Goal: Find contact information: Find contact information

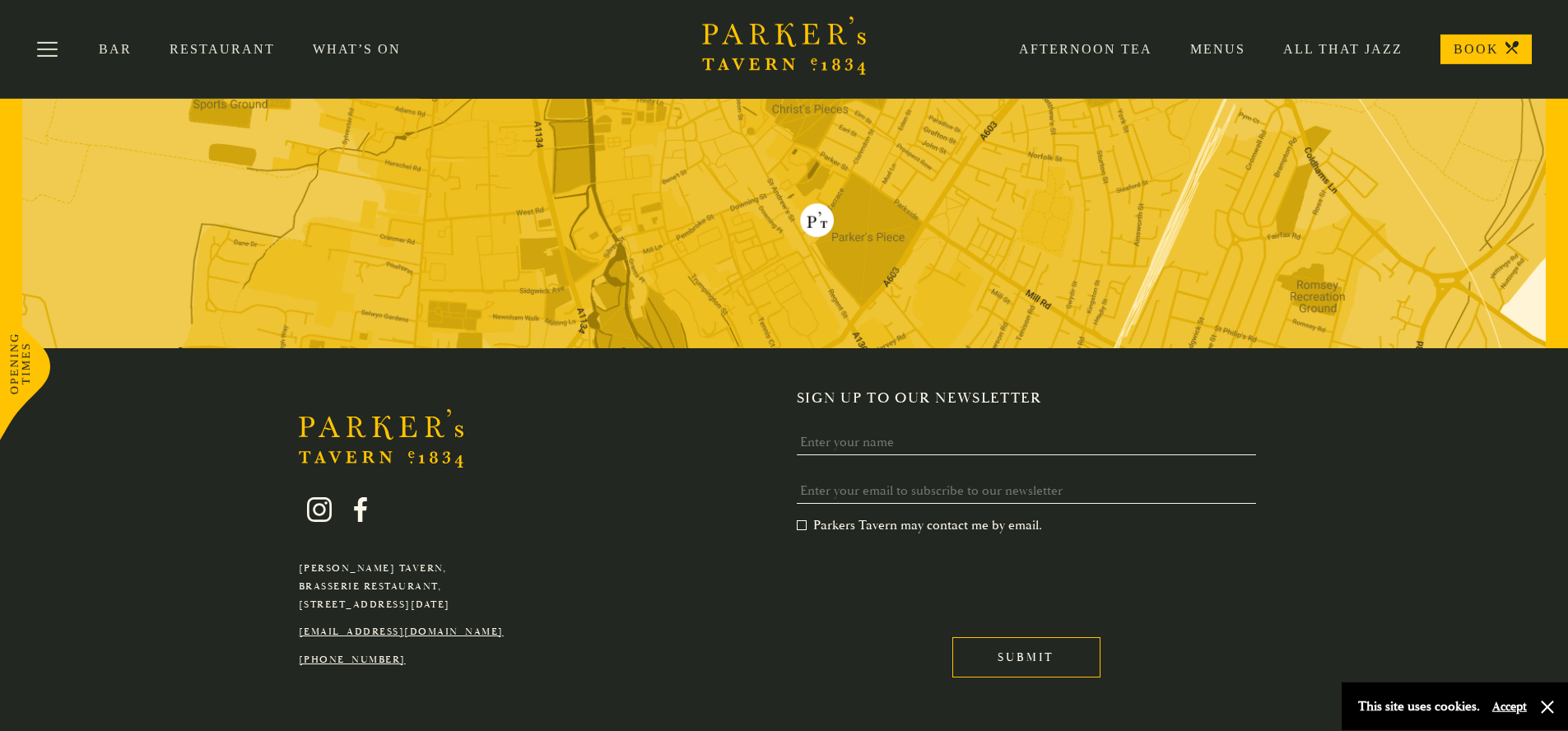
scroll to position [3326, 0]
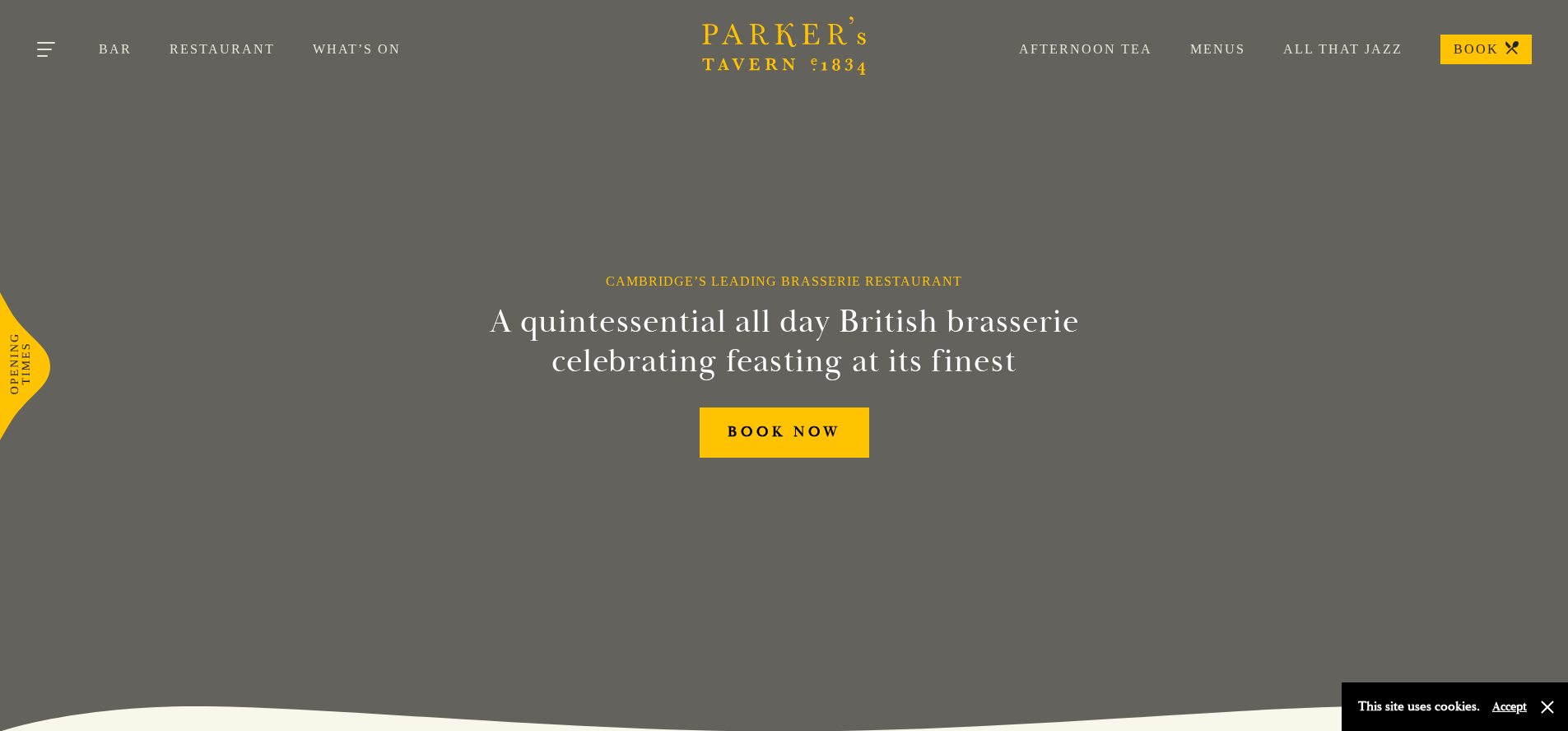
click at [45, 49] on button "Toggle navigation" at bounding box center [47, 52] width 70 height 70
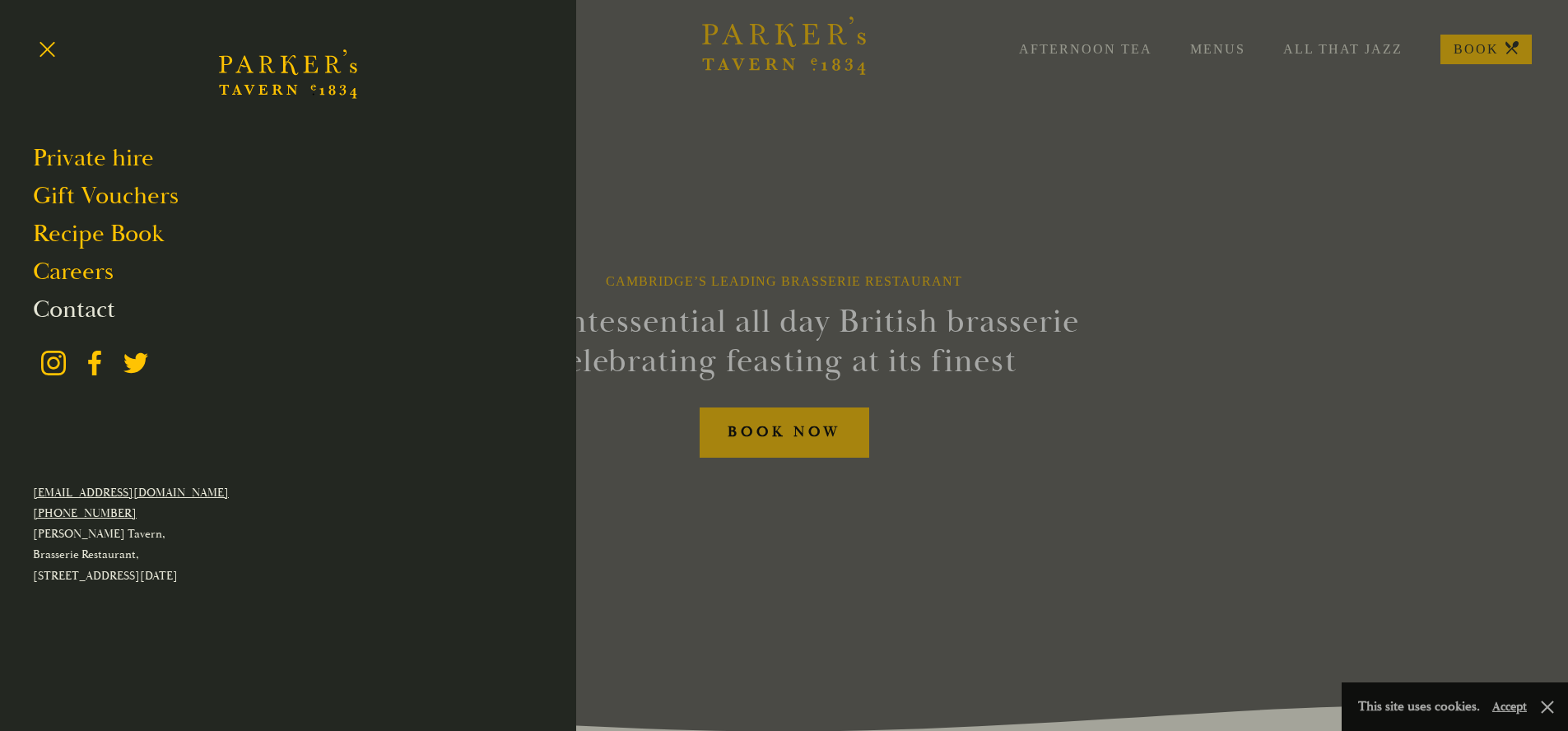
click at [100, 308] on link "Contact" at bounding box center [74, 309] width 83 height 31
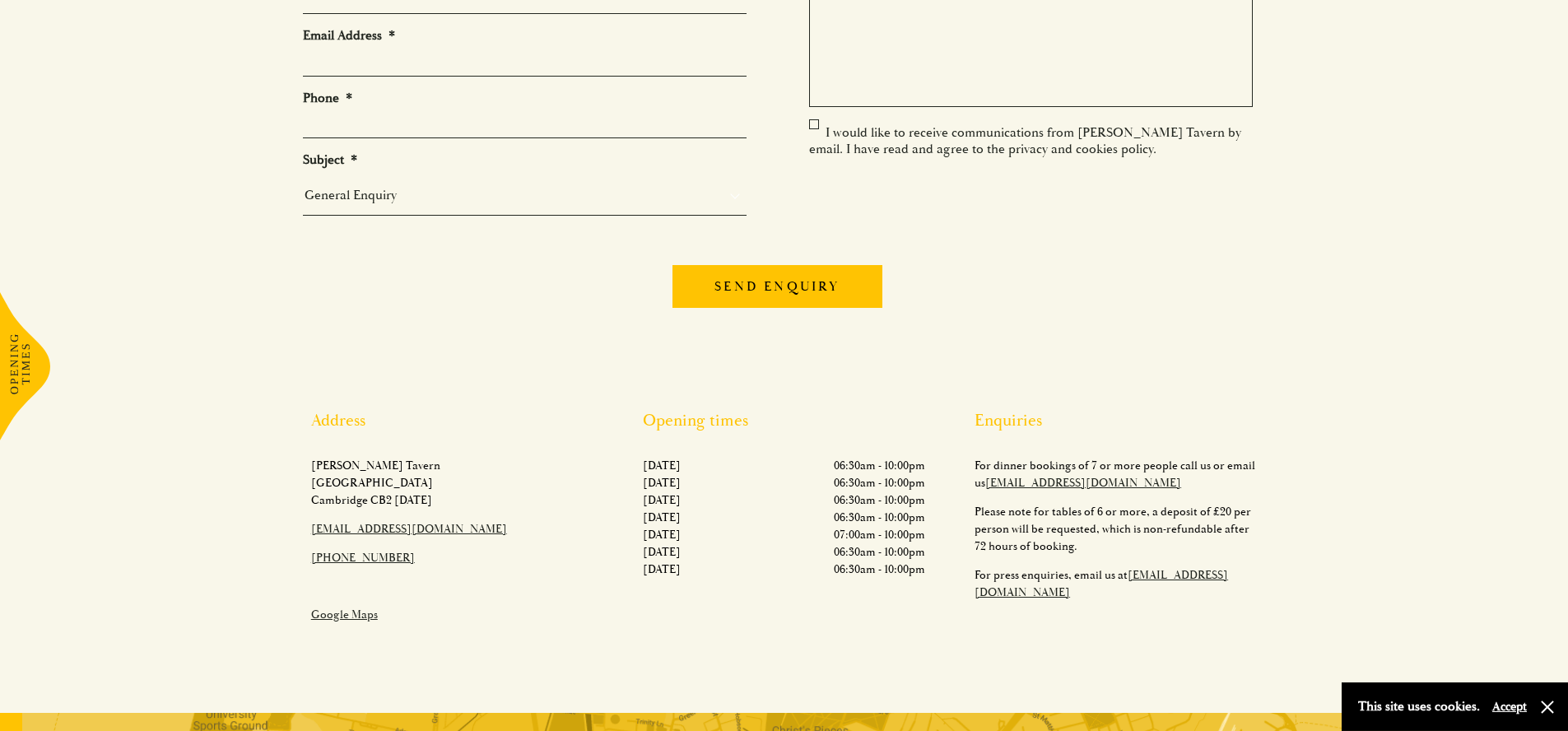
scroll to position [315, 0]
